Goal: Task Accomplishment & Management: Manage account settings

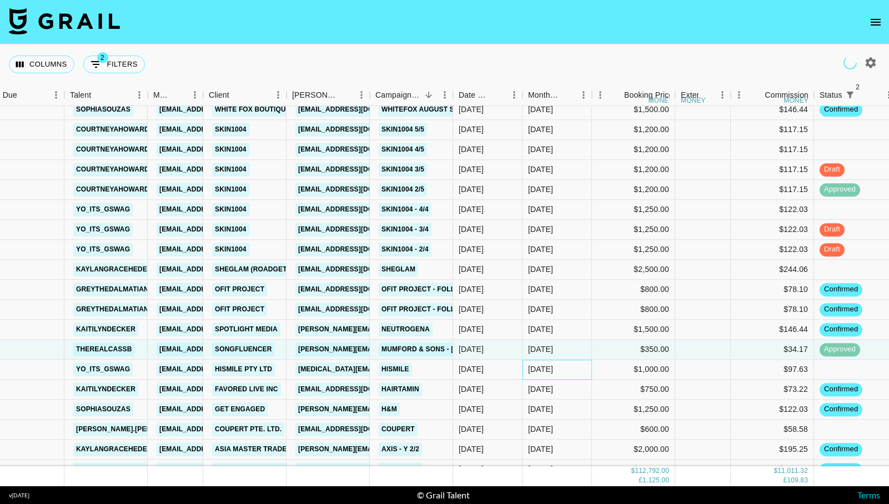
click at [579, 360] on div "[DATE]" at bounding box center [556, 370] width 69 height 20
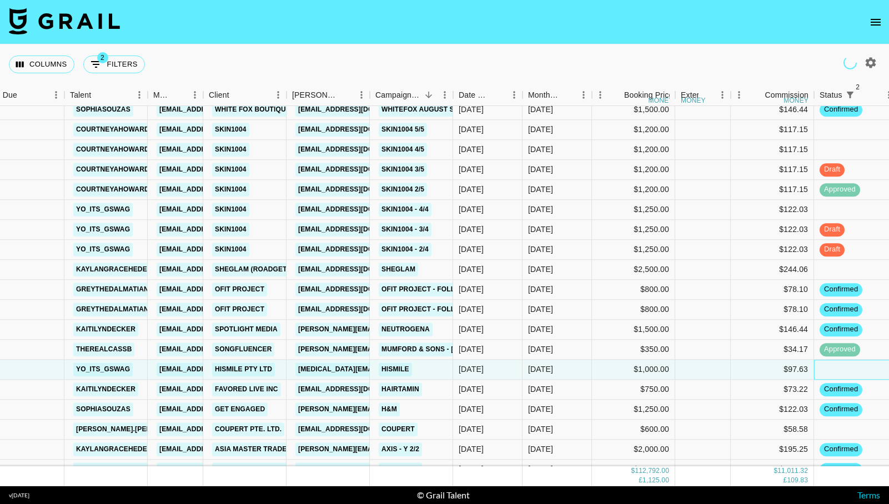
click at [842, 360] on div at bounding box center [855, 370] width 83 height 20
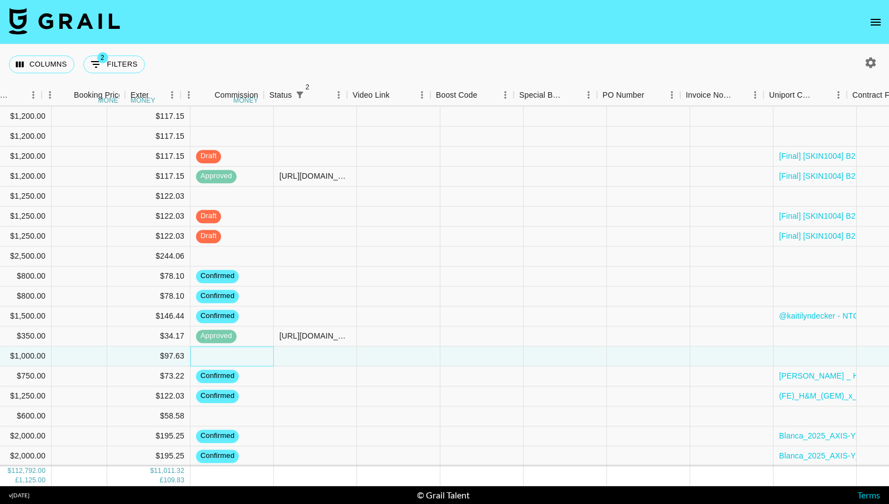
scroll to position [1330, 913]
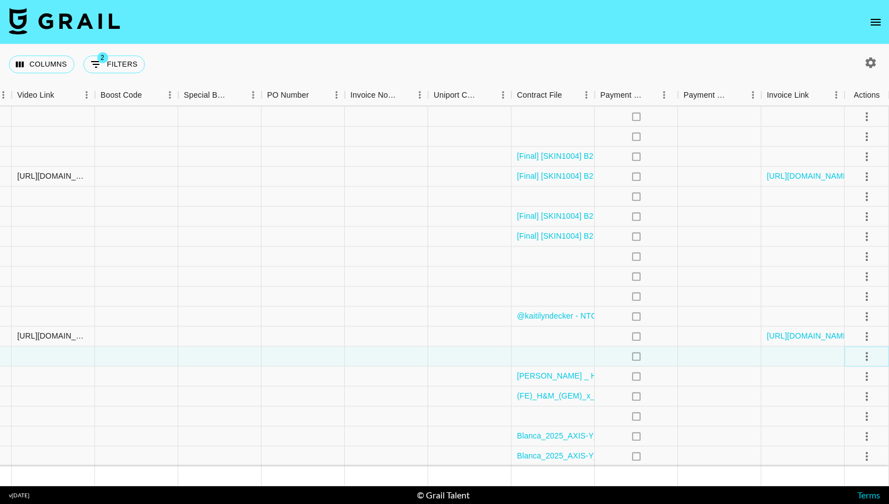
click at [870, 359] on icon "select merge strategy" at bounding box center [866, 356] width 13 height 13
click at [857, 380] on li "Confirm" at bounding box center [853, 380] width 72 height 20
click at [552, 352] on div at bounding box center [552, 356] width 83 height 20
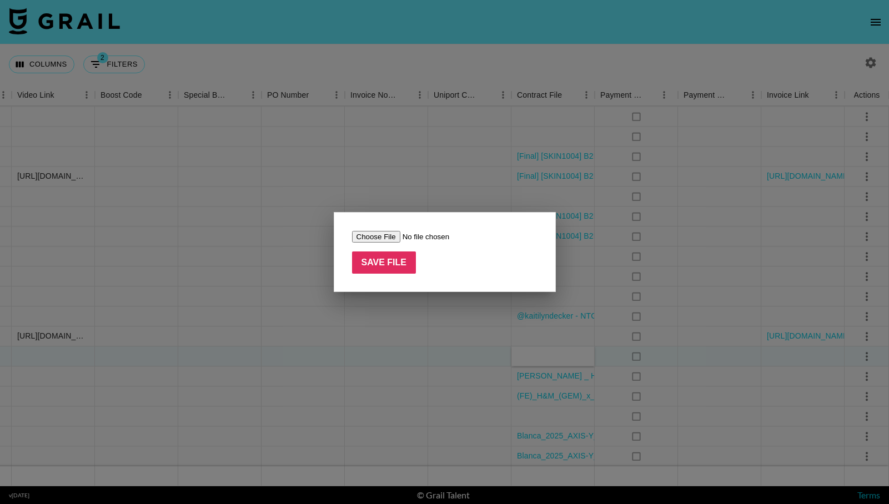
click at [383, 235] on input "file" at bounding box center [422, 237] width 140 height 12
type input "C:\fakepath\[PERSON_NAME] x Hismile Agreement 23_08_2025.docx (1) (1).pdf"
click at [380, 255] on input "Save File" at bounding box center [384, 263] width 64 height 22
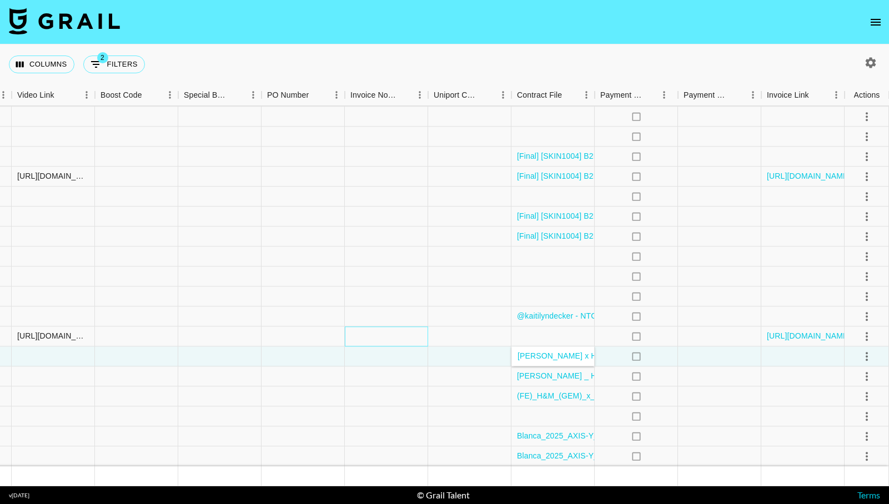
click at [406, 330] on div at bounding box center [386, 336] width 83 height 20
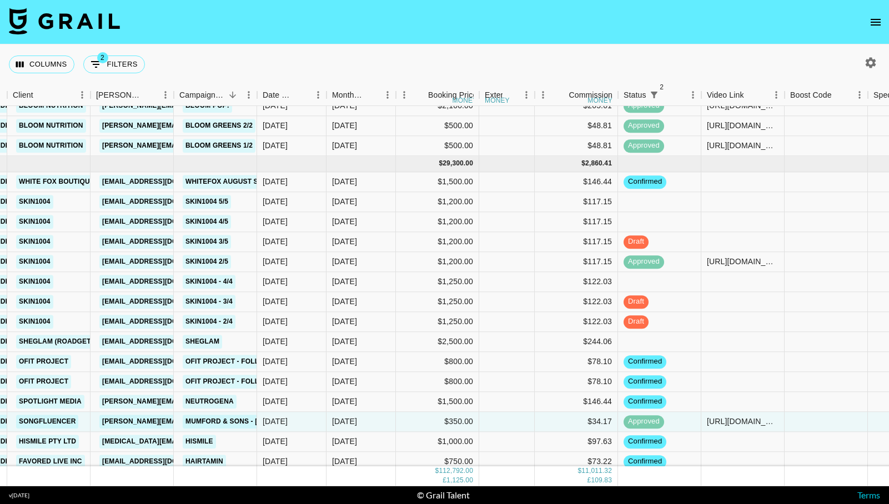
scroll to position [1245, 223]
click at [409, 348] on div "$2,500.00" at bounding box center [437, 341] width 83 height 20
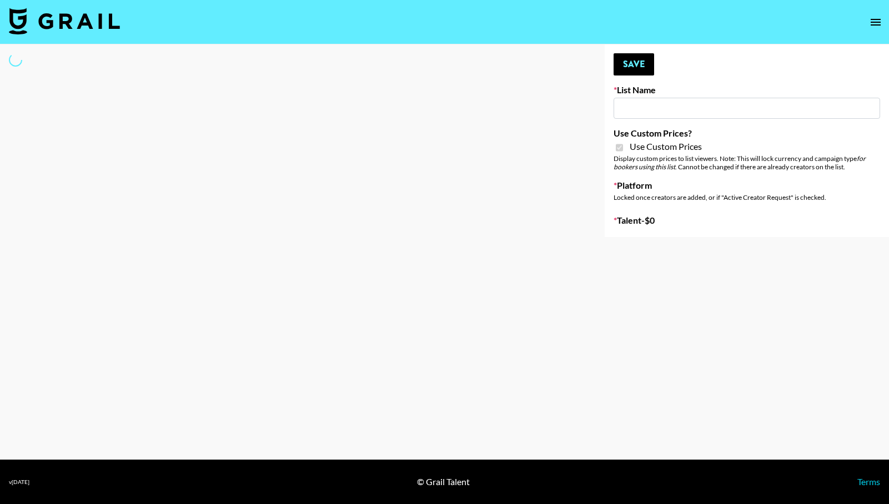
type input "Earth Cure (12th Aug)"
checkbox input "true"
select select "Brand"
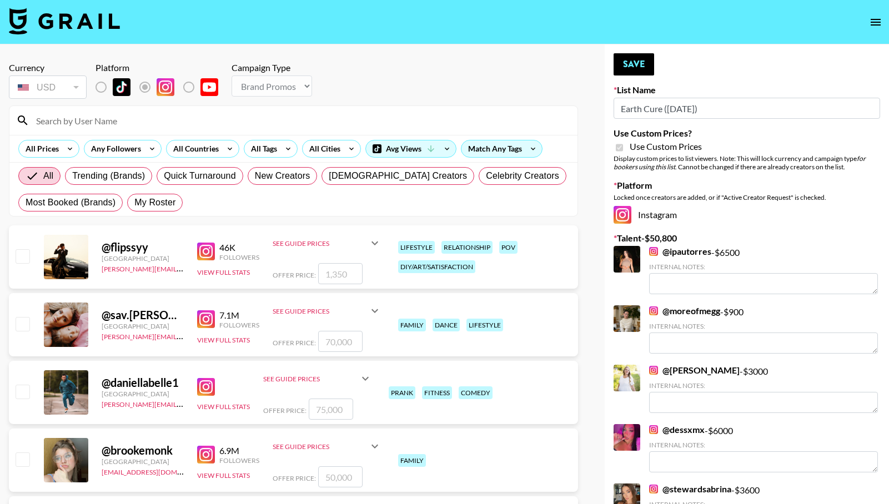
click at [195, 119] on input at bounding box center [299, 121] width 541 height 18
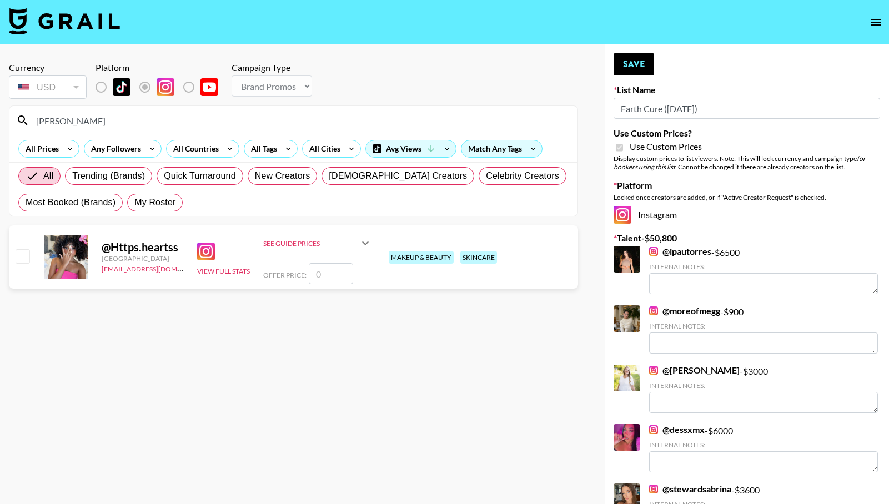
click at [79, 113] on input "natalya" at bounding box center [299, 121] width 541 height 18
drag, startPoint x: 82, startPoint y: 124, endPoint x: 17, endPoint y: 114, distance: 66.3
click at [17, 114] on div "natalya" at bounding box center [293, 120] width 568 height 29
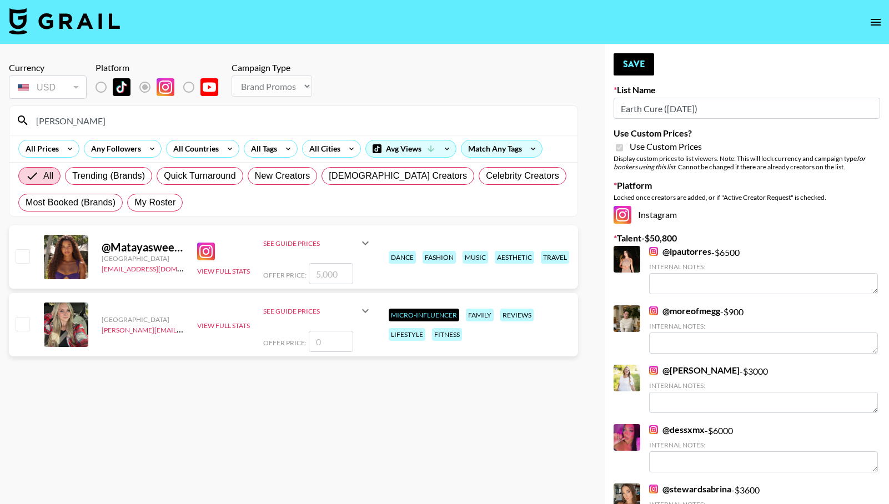
type input "mataya"
click at [22, 261] on input "checkbox" at bounding box center [22, 255] width 13 height 13
checkbox input "true"
drag, startPoint x: 340, startPoint y: 269, endPoint x: 315, endPoint y: 260, distance: 27.0
click at [315, 261] on div "See Guide Prices Grid Post: $ Reel: $ 5,000 3-Frame Story: $ Offer Price: 5000" at bounding box center [317, 257] width 109 height 54
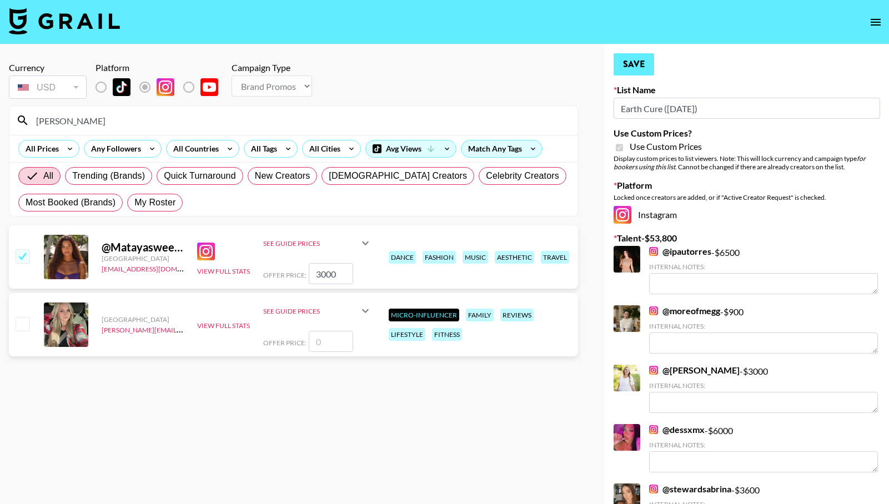
type input "3000"
click at [630, 67] on button "Save" at bounding box center [633, 64] width 41 height 22
